Goal: Check status: Check status

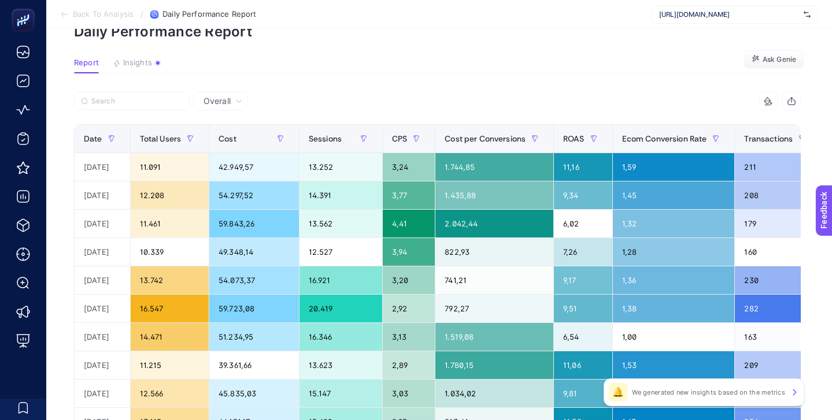
scroll to position [43, 0]
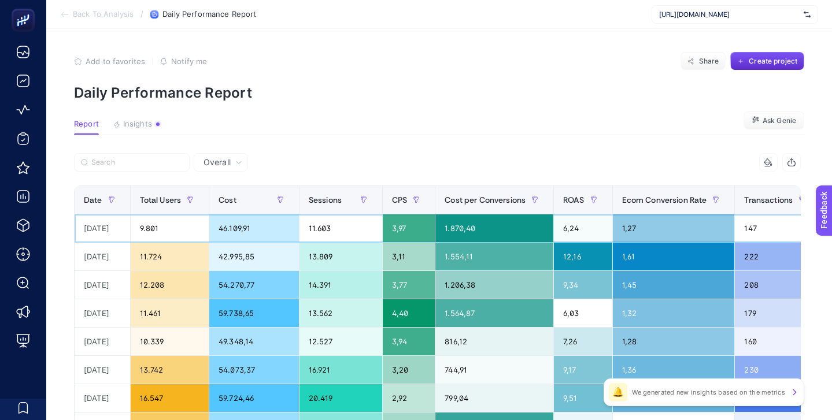
click at [250, 228] on div "46.109,91" at bounding box center [254, 228] width 90 height 28
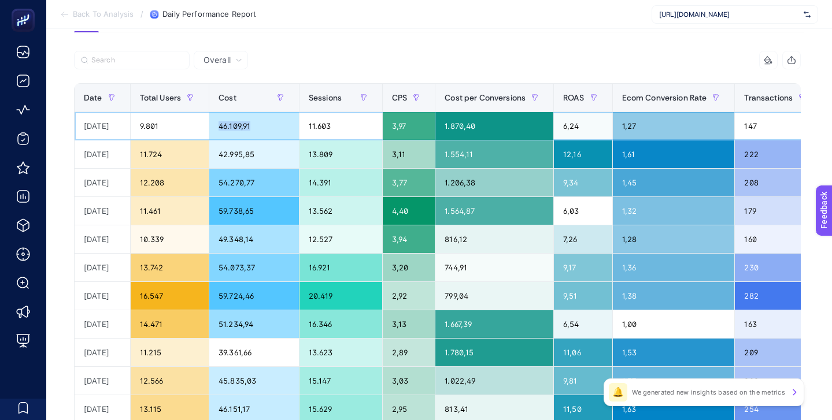
scroll to position [104, 0]
